Goal: Find specific page/section: Find specific page/section

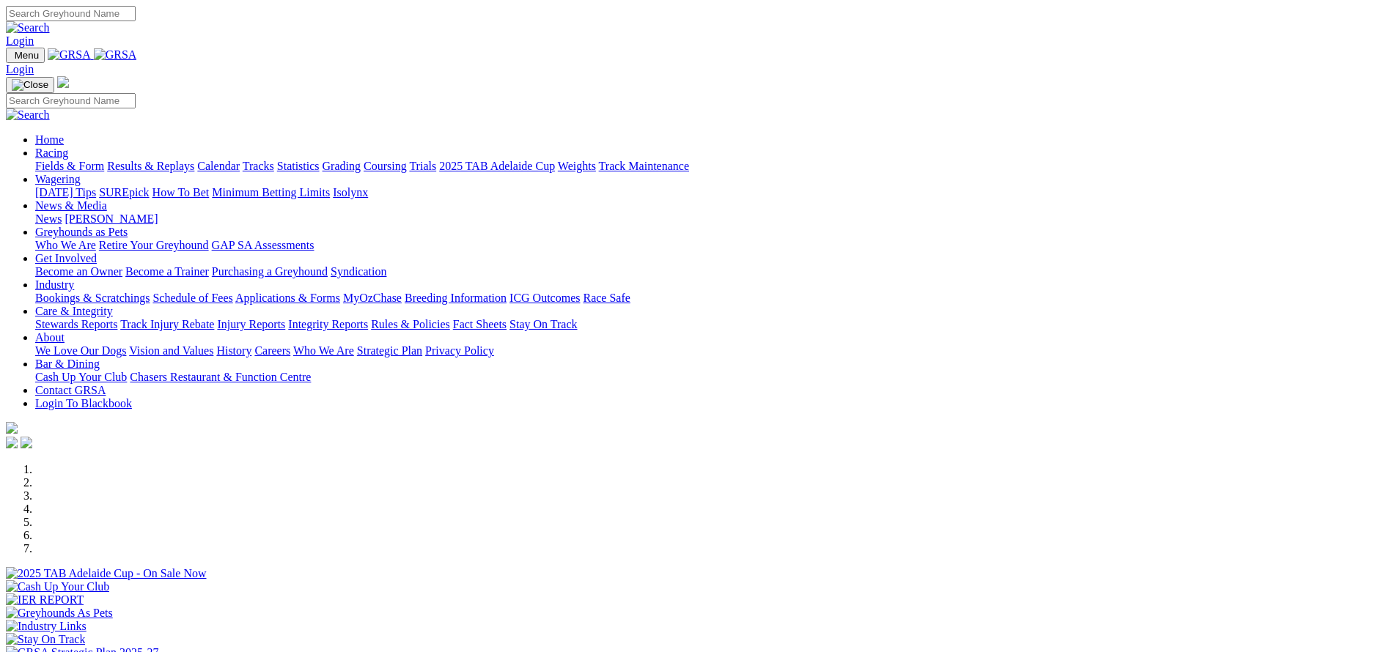
drag, startPoint x: 1138, startPoint y: 105, endPoint x: 1035, endPoint y: 79, distance: 106.5
click at [1146, 580] on div at bounding box center [697, 580] width 1383 height 0
click at [68, 147] on link "Racing" at bounding box center [51, 153] width 33 height 12
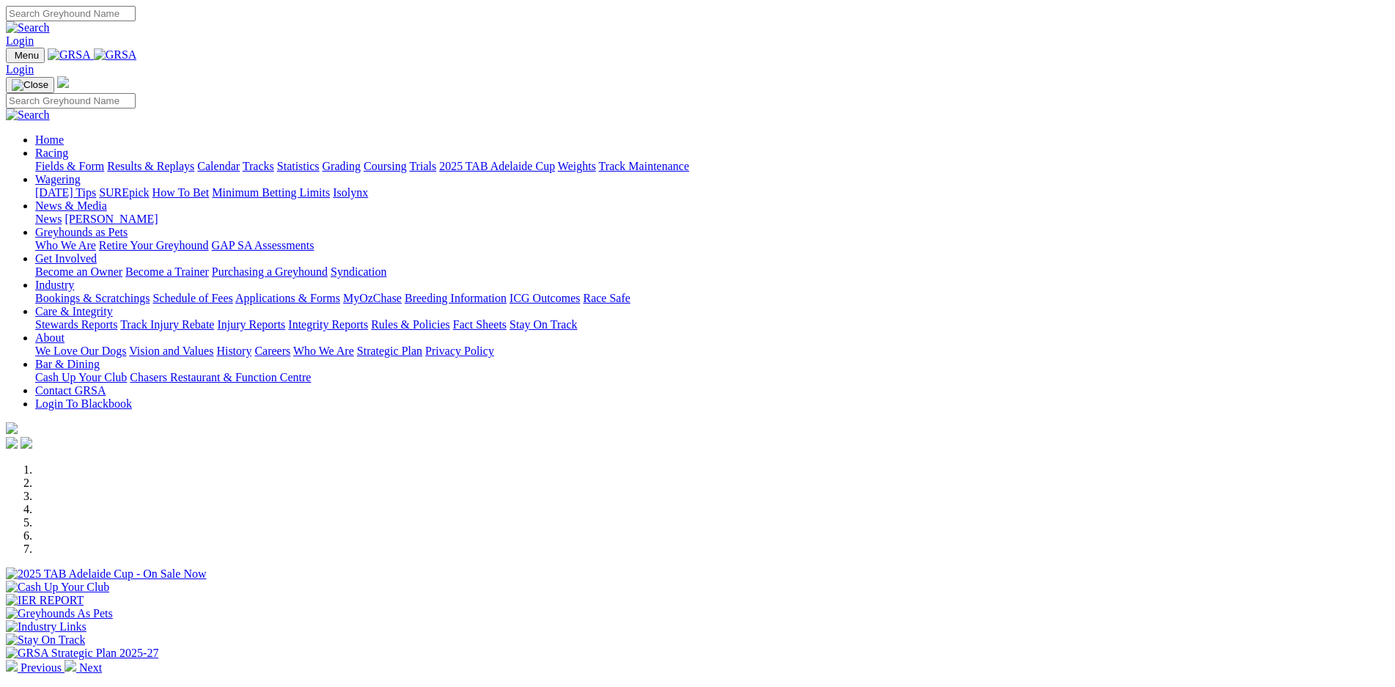
click at [68, 147] on link "Racing" at bounding box center [51, 153] width 33 height 12
drag, startPoint x: 0, startPoint y: 331, endPoint x: 87, endPoint y: 285, distance: 98.3
click at [6, 463] on div "Previous Next" at bounding box center [697, 568] width 1383 height 211
click at [68, 147] on link "Racing" at bounding box center [51, 153] width 33 height 12
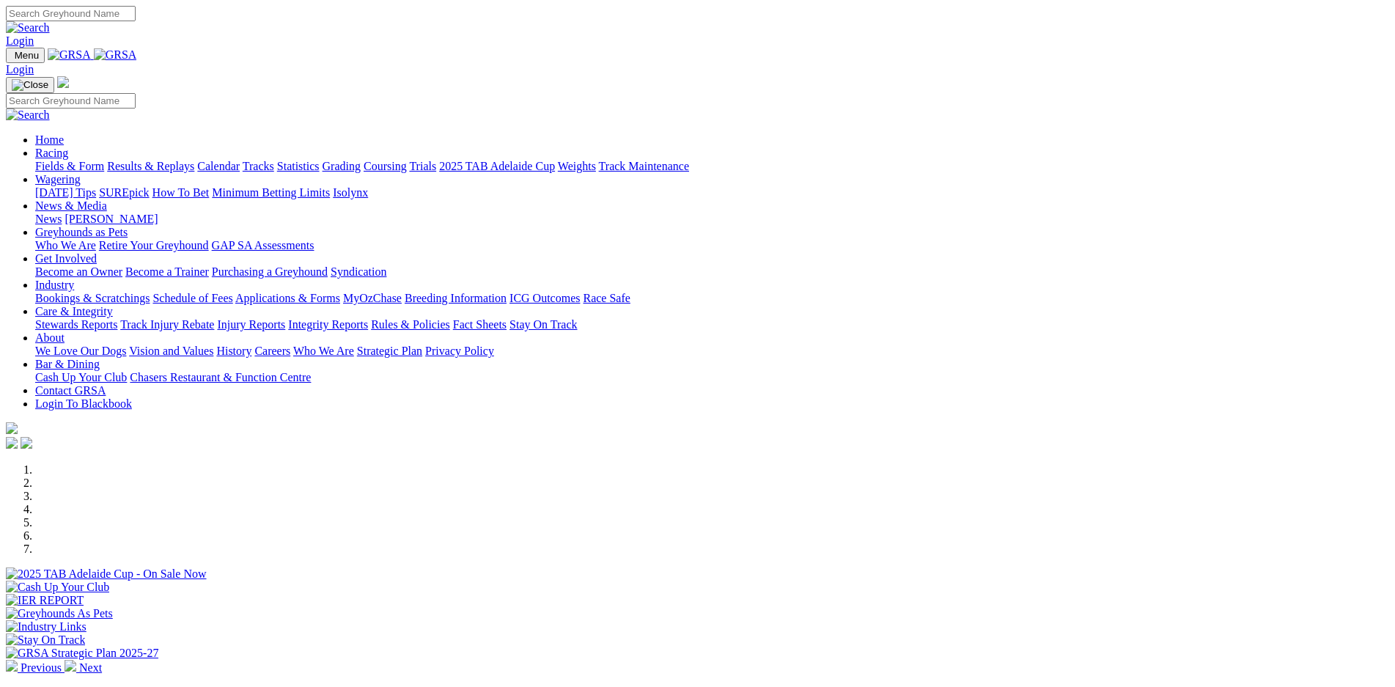
click at [68, 147] on link "Racing" at bounding box center [51, 153] width 33 height 12
click at [596, 160] on link "Weights" at bounding box center [577, 166] width 38 height 12
